Goal: Find specific page/section: Find specific page/section

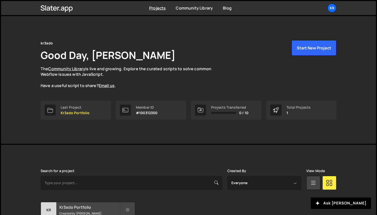
click at [83, 205] on h2 "Kr3ado Portfolio" at bounding box center [89, 207] width 60 height 6
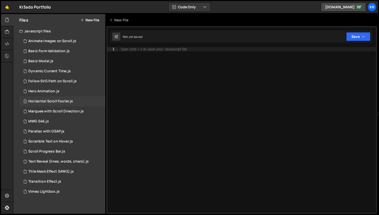
click at [56, 103] on div "1 Horizontal Scroll Footer.js 0" at bounding box center [62, 101] width 86 height 10
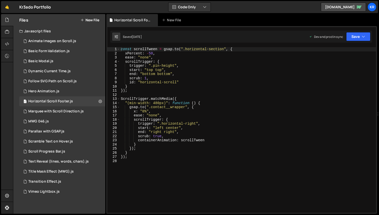
type textarea "x: "0%","
click at [166, 109] on div "const scrollTween = gsap . to ( ".horizontal-section" , { xPercent : - 50 , eas…" at bounding box center [248, 134] width 256 height 174
